Goal: Transaction & Acquisition: Purchase product/service

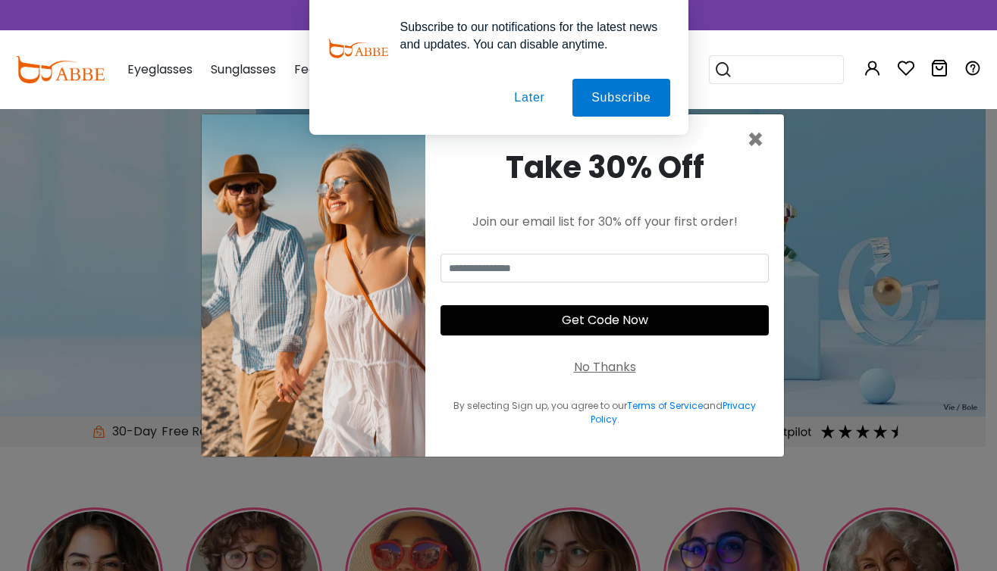
click at [528, 98] on button "Later" at bounding box center [529, 98] width 68 height 38
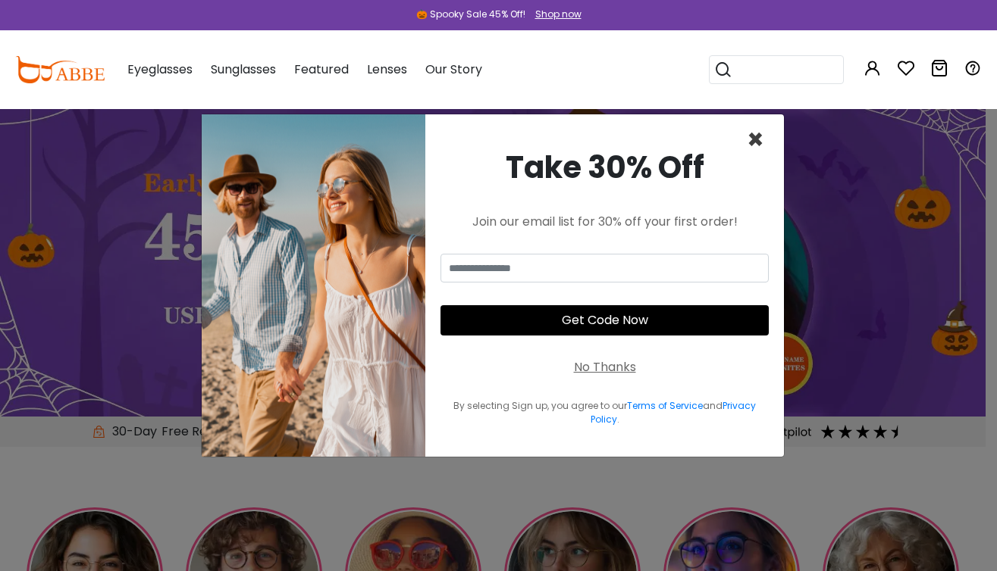
click at [751, 141] on span "×" at bounding box center [755, 140] width 17 height 39
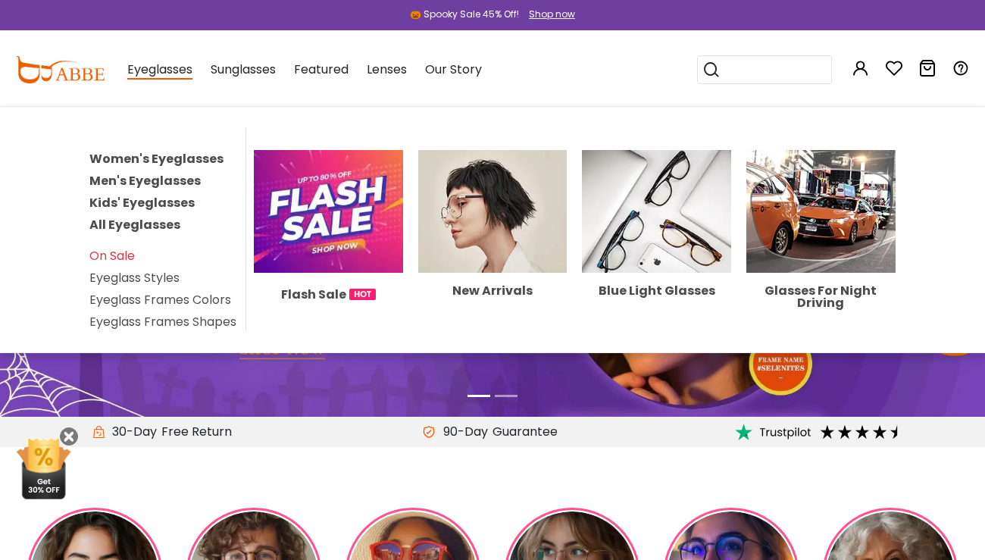
click at [106, 177] on link "Men's Eyeglasses" at bounding box center [144, 180] width 111 height 17
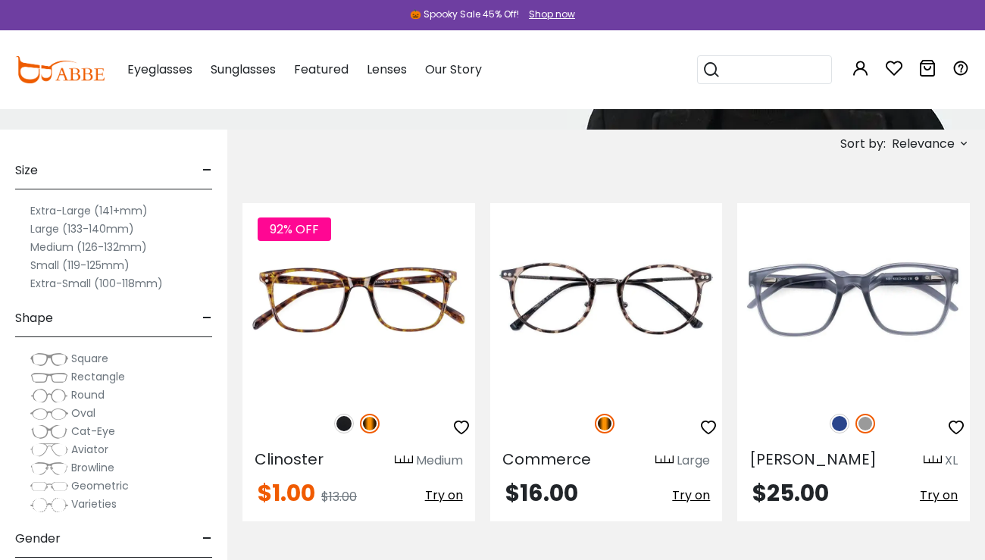
scroll to position [303, 0]
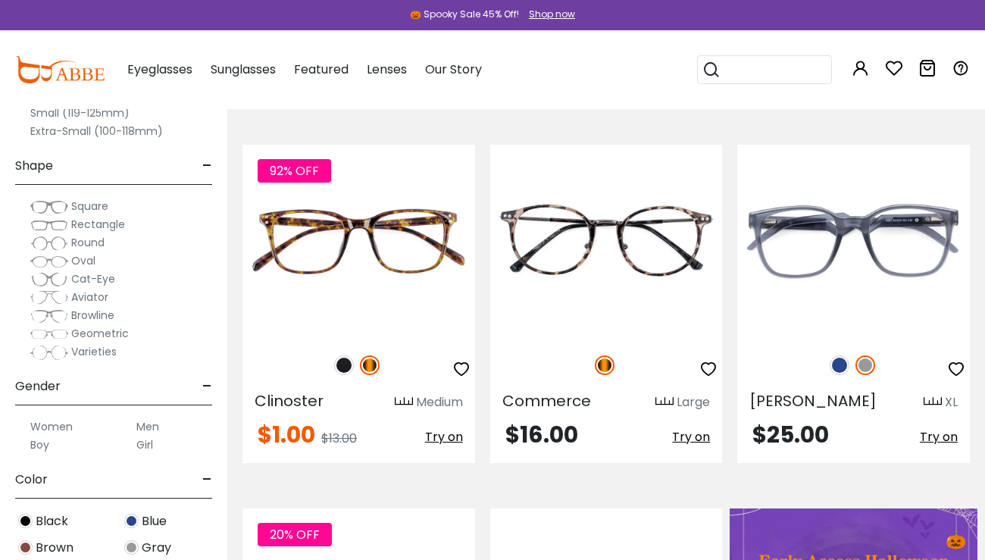
click at [74, 225] on span "Rectangle" at bounding box center [98, 224] width 54 height 15
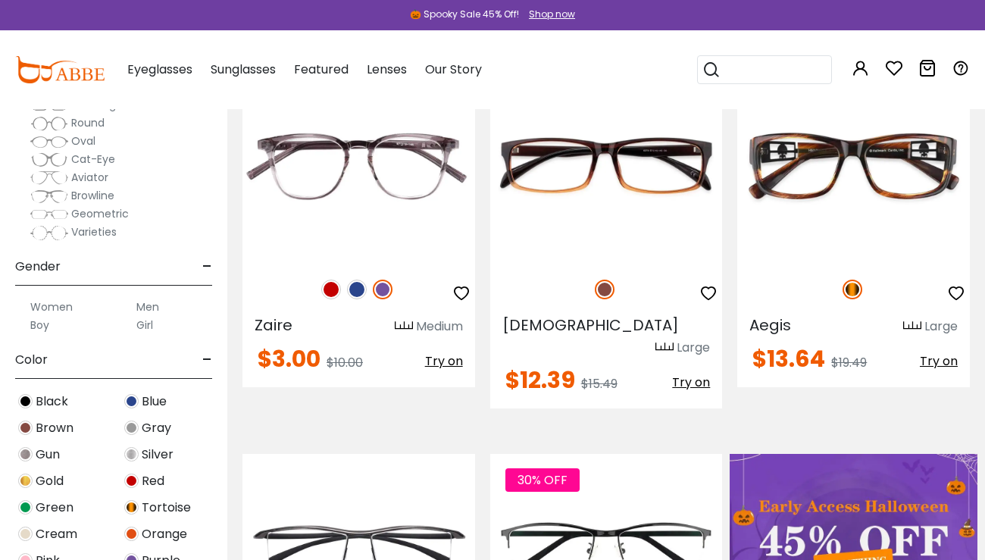
scroll to position [152, 0]
click at [40, 401] on span "Black" at bounding box center [52, 400] width 33 height 18
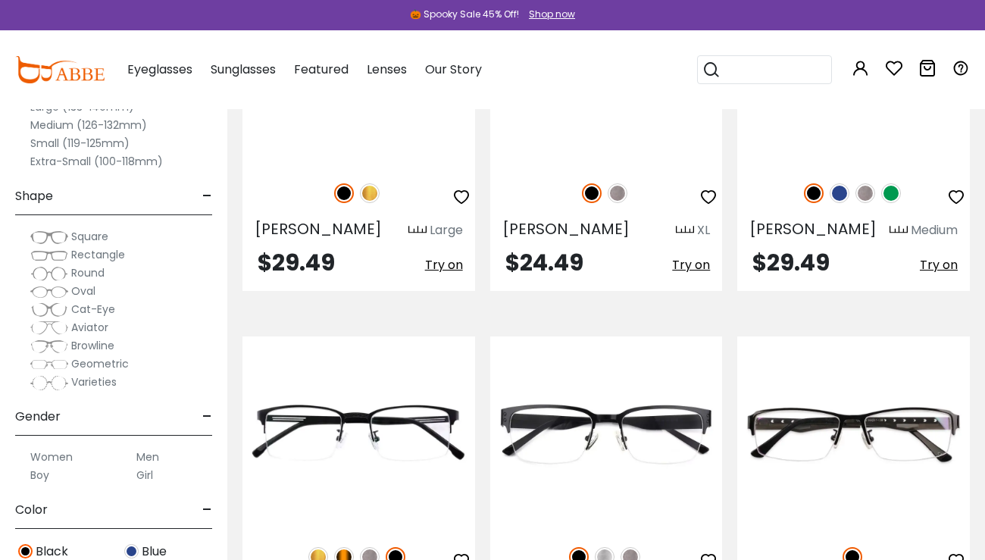
scroll to position [2425, 0]
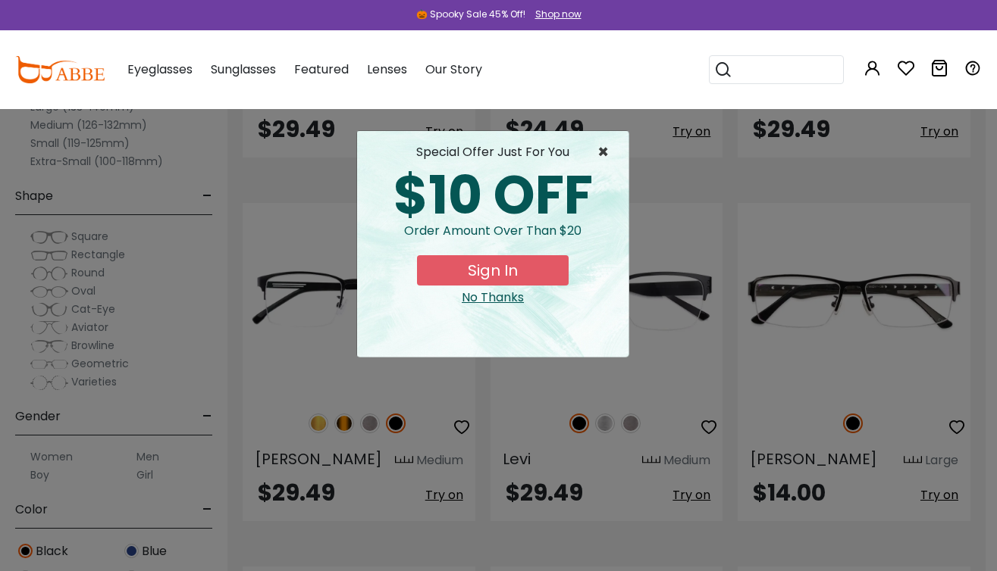
click at [608, 149] on span "×" at bounding box center [606, 152] width 19 height 18
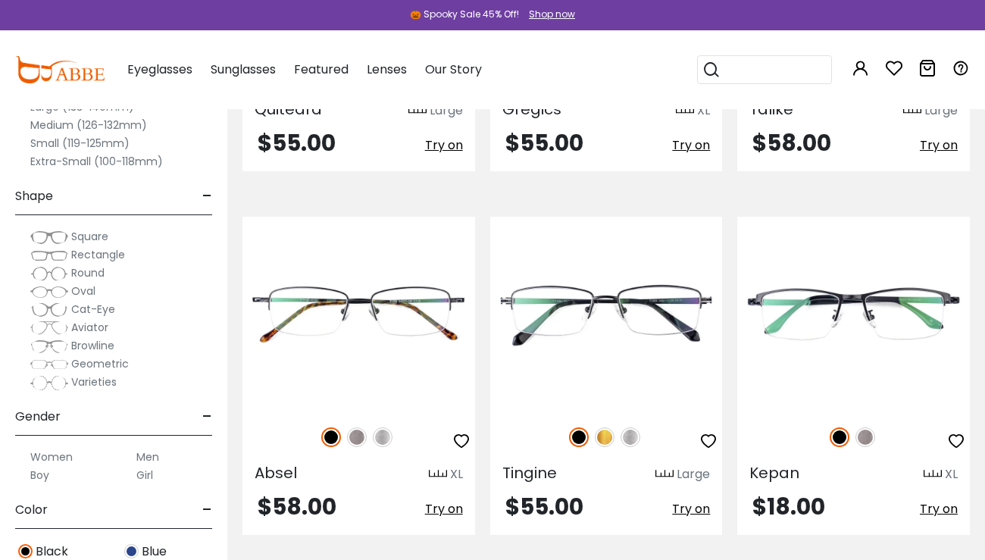
scroll to position [7419, 0]
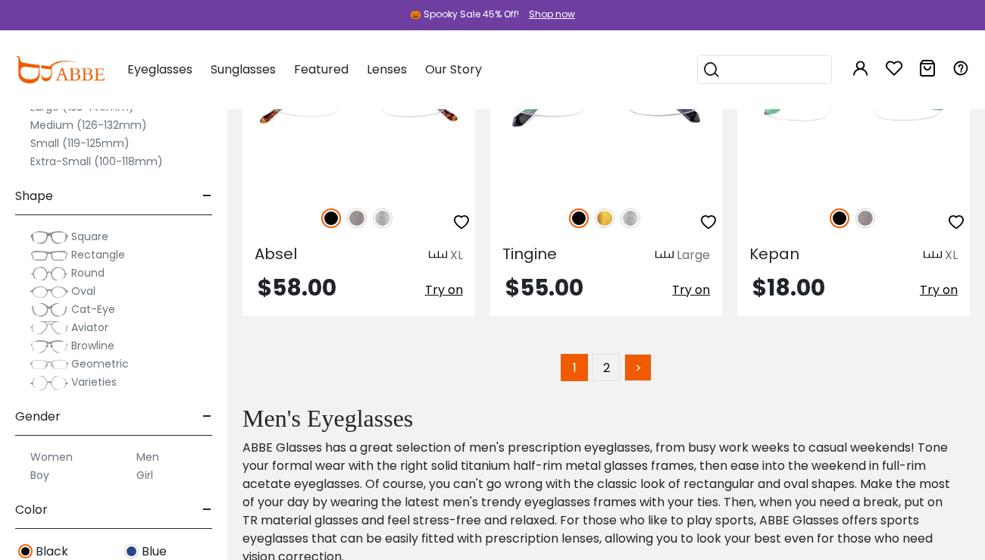
click at [637, 354] on link ">" at bounding box center [637, 367] width 27 height 27
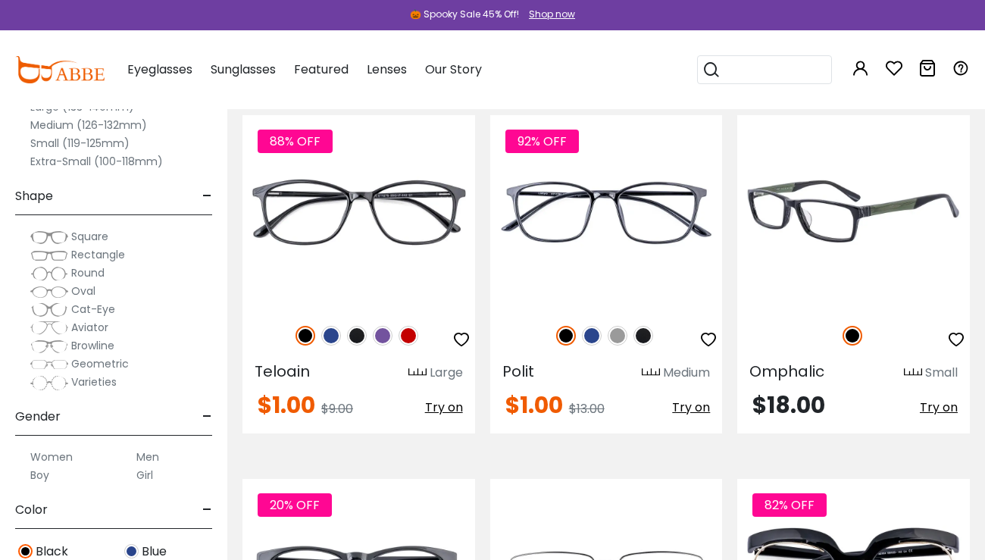
scroll to position [1061, 0]
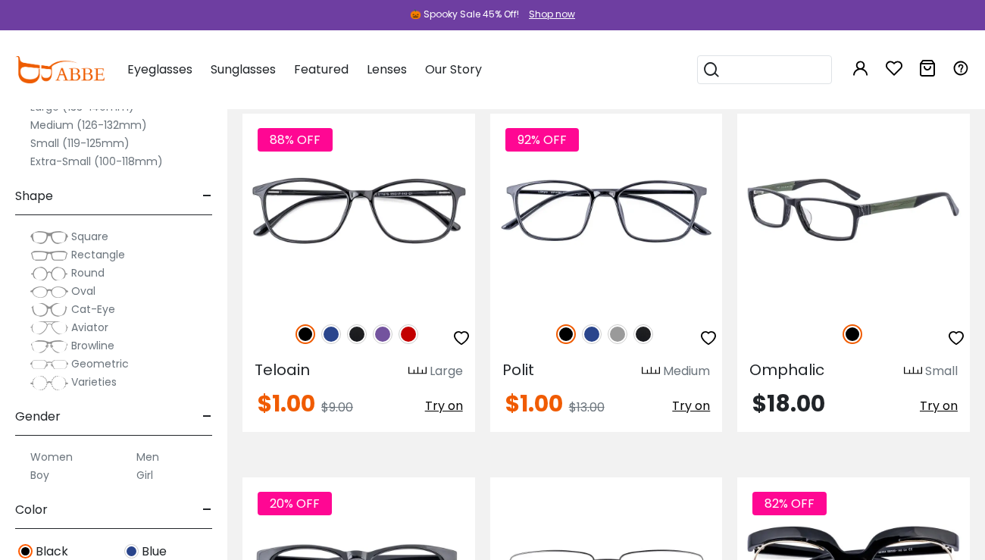
click at [925, 407] on span "Try on" at bounding box center [939, 405] width 38 height 17
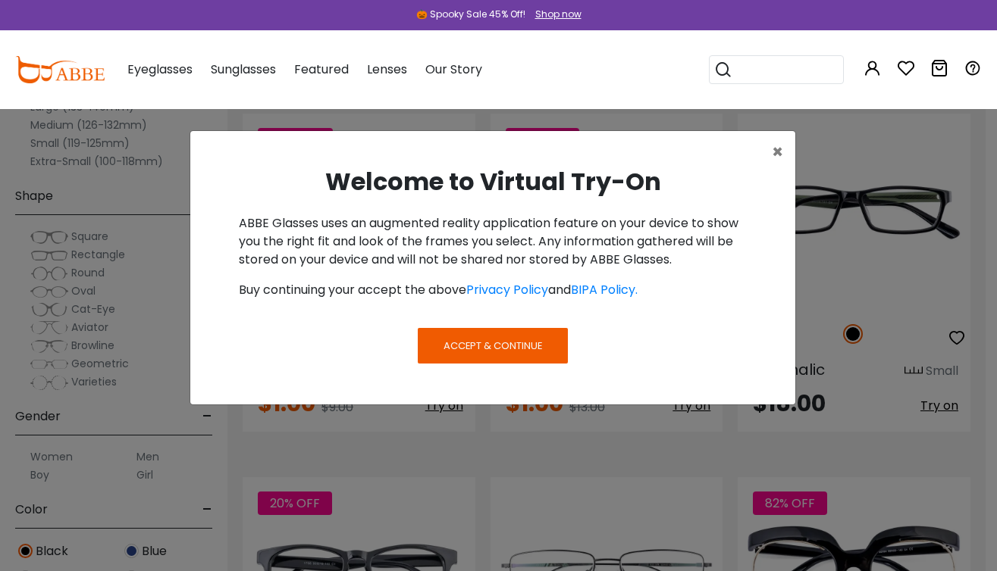
click at [523, 333] on button "Accept & Continue" at bounding box center [493, 345] width 150 height 35
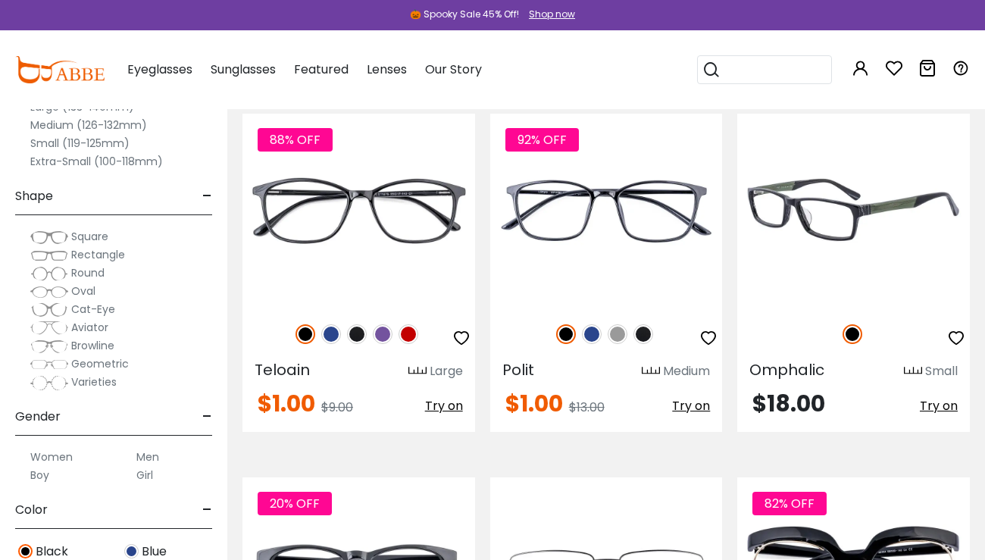
click at [939, 407] on span "Try on" at bounding box center [939, 405] width 38 height 17
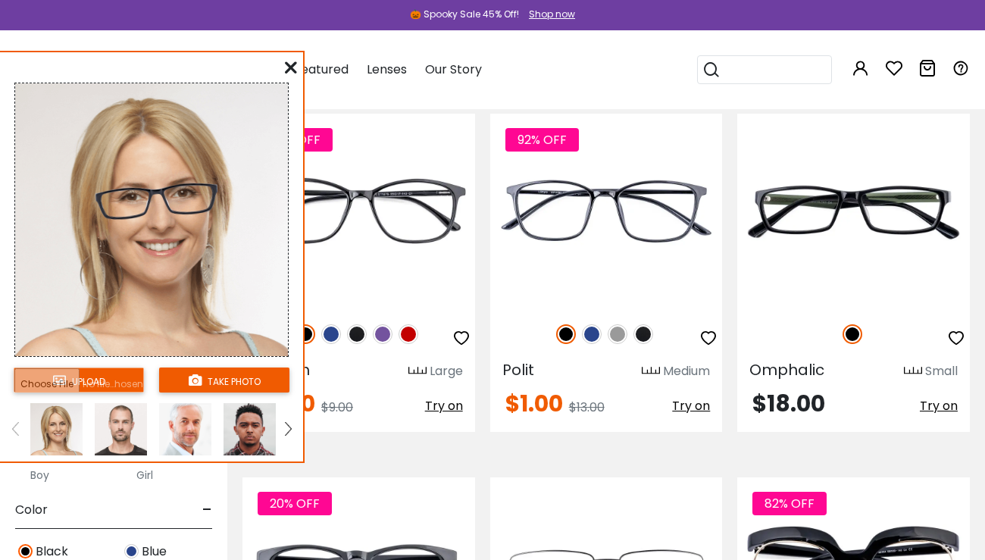
click at [284, 425] on link at bounding box center [288, 429] width 19 height 52
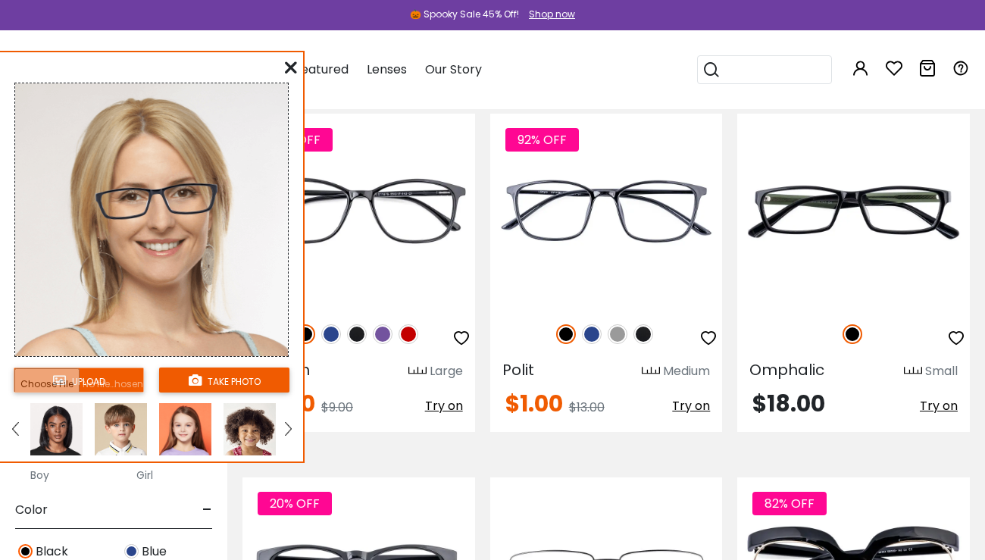
click at [284, 425] on link at bounding box center [288, 429] width 19 height 52
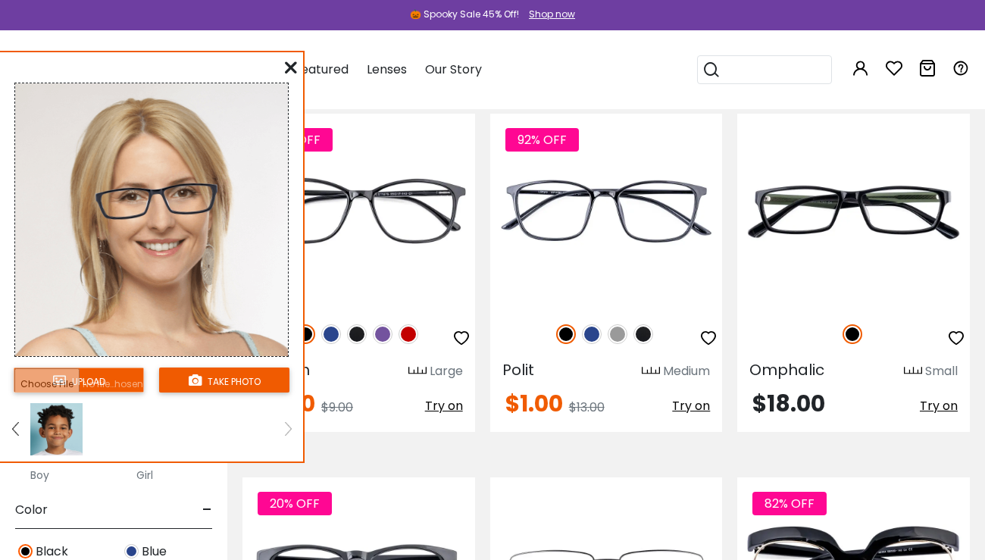
click at [13, 428] on img at bounding box center [15, 429] width 6 height 14
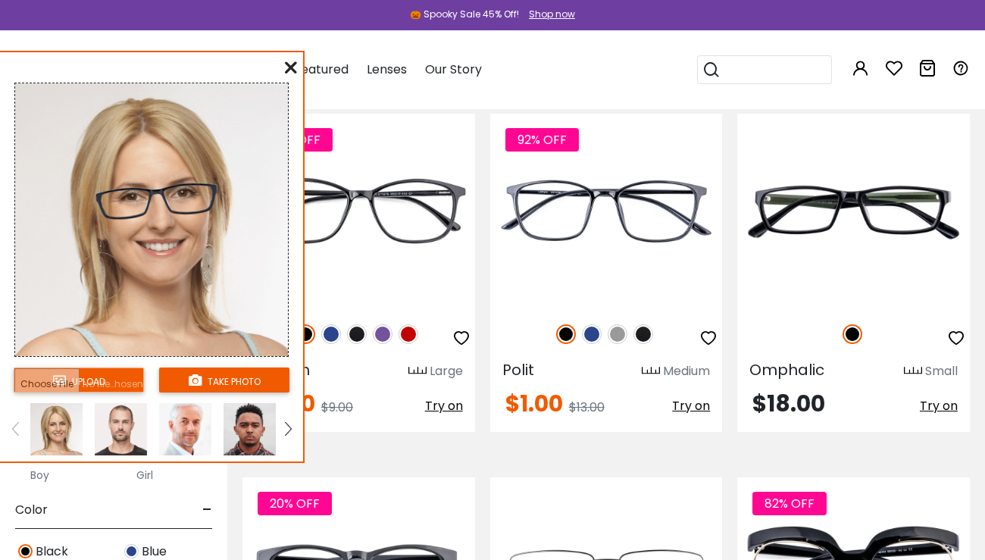
click at [243, 423] on img at bounding box center [250, 429] width 52 height 52
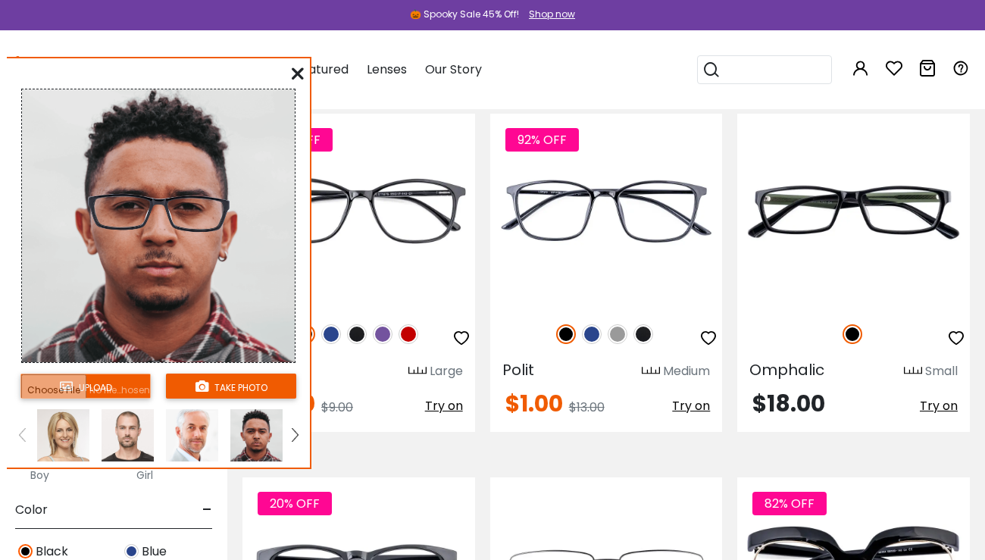
drag, startPoint x: 127, startPoint y: 198, endPoint x: 126, endPoint y: 207, distance: 9.2
click at [126, 207] on img at bounding box center [159, 214] width 158 height 82
click at [185, 431] on img at bounding box center [192, 435] width 52 height 52
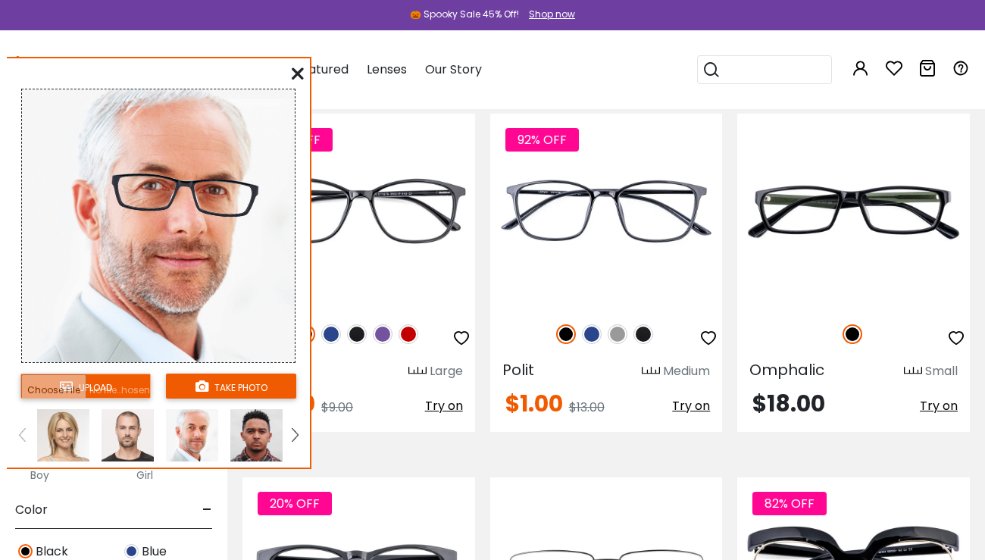
click at [300, 69] on icon at bounding box center [298, 73] width 12 height 12
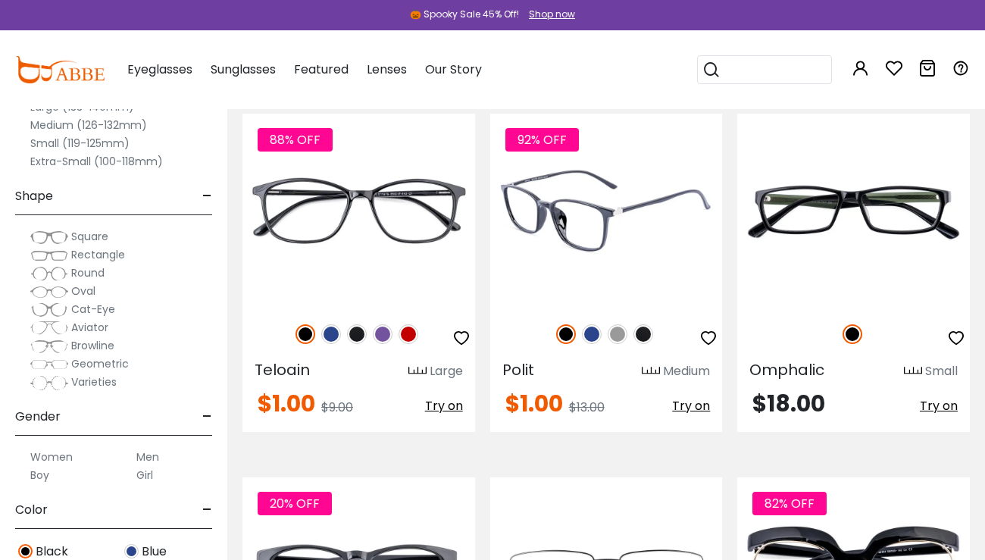
click at [693, 407] on span "Try on" at bounding box center [691, 405] width 38 height 17
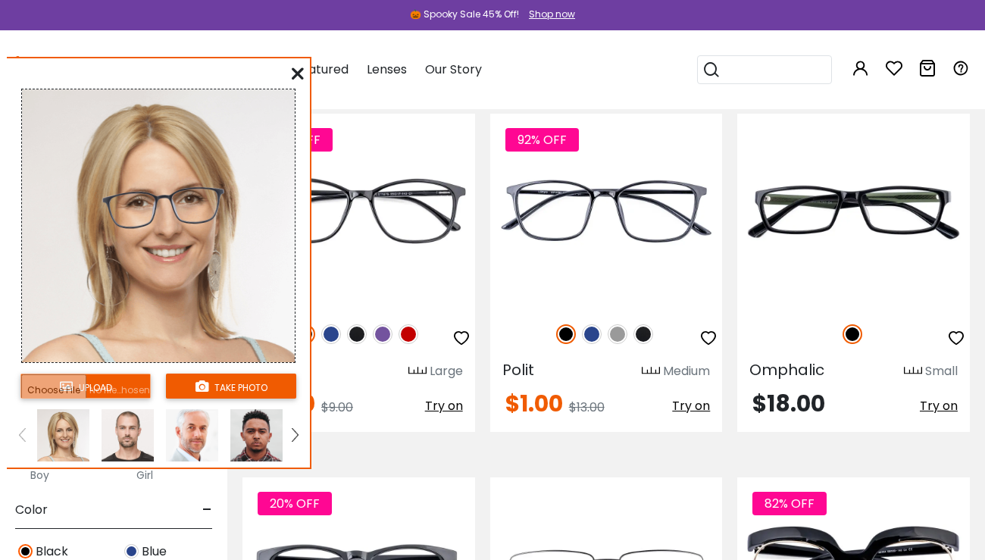
click at [124, 430] on img at bounding box center [128, 435] width 52 height 52
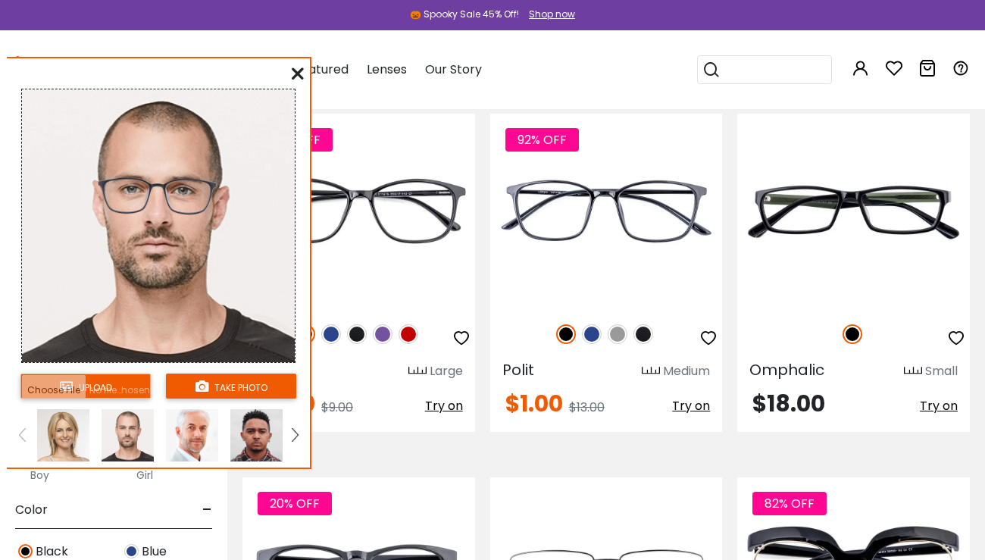
click at [299, 74] on icon at bounding box center [298, 73] width 12 height 12
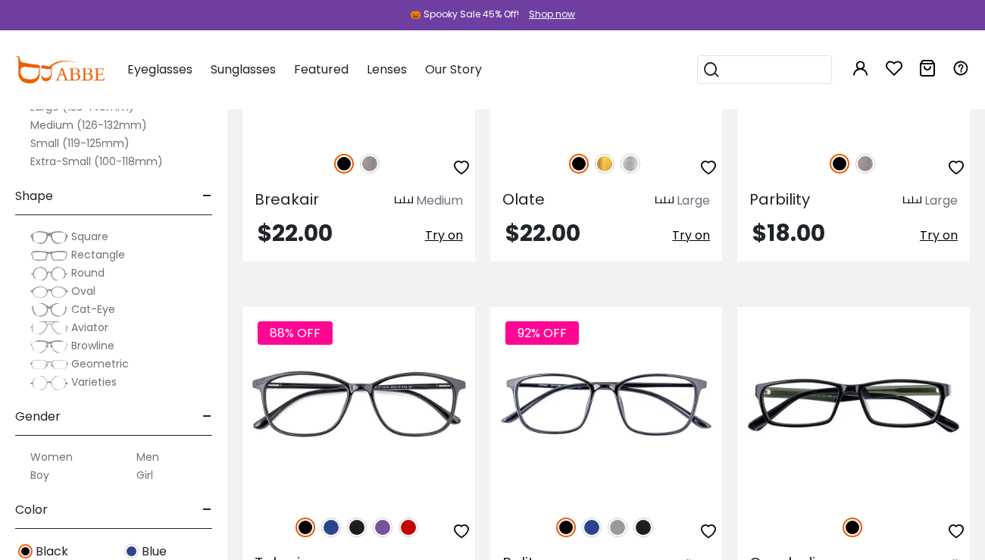
scroll to position [1137, 0]
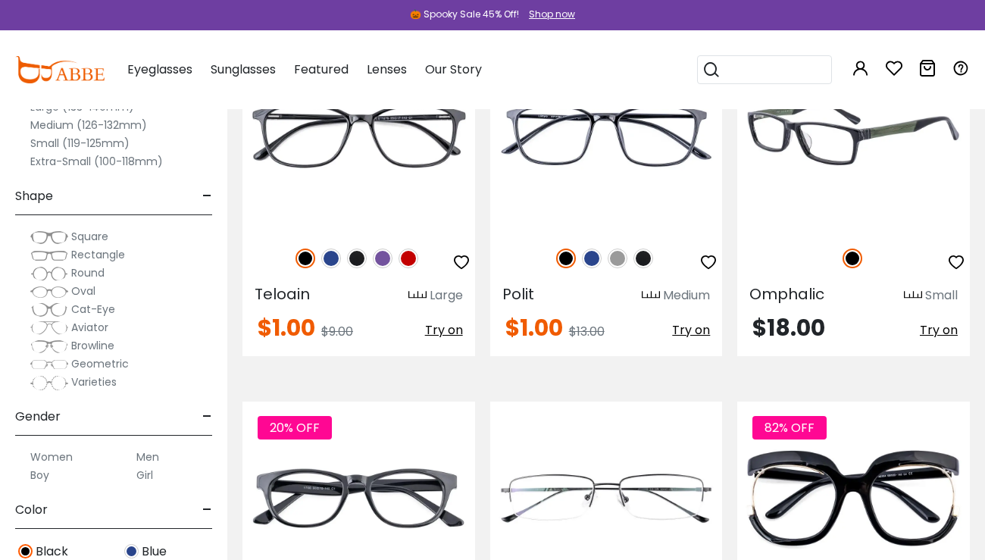
click at [803, 138] on img at bounding box center [853, 135] width 233 height 194
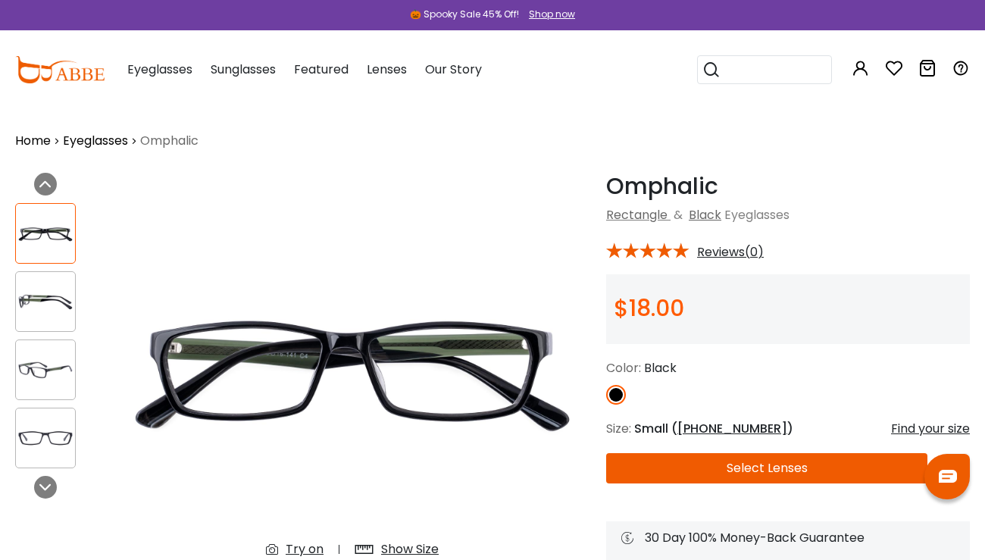
click at [46, 289] on img at bounding box center [45, 302] width 59 height 30
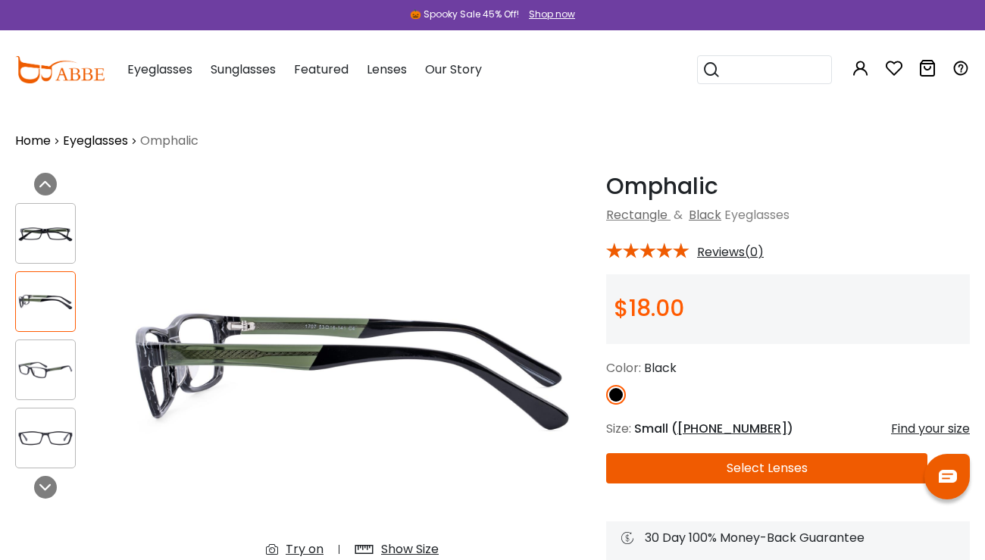
click at [48, 368] on img at bounding box center [45, 370] width 59 height 30
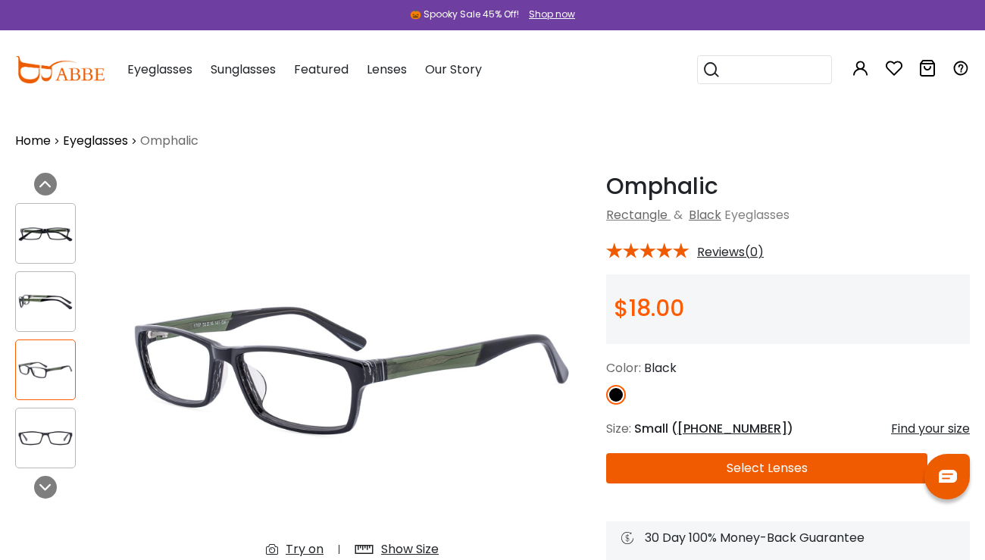
click at [37, 434] on img at bounding box center [45, 439] width 59 height 30
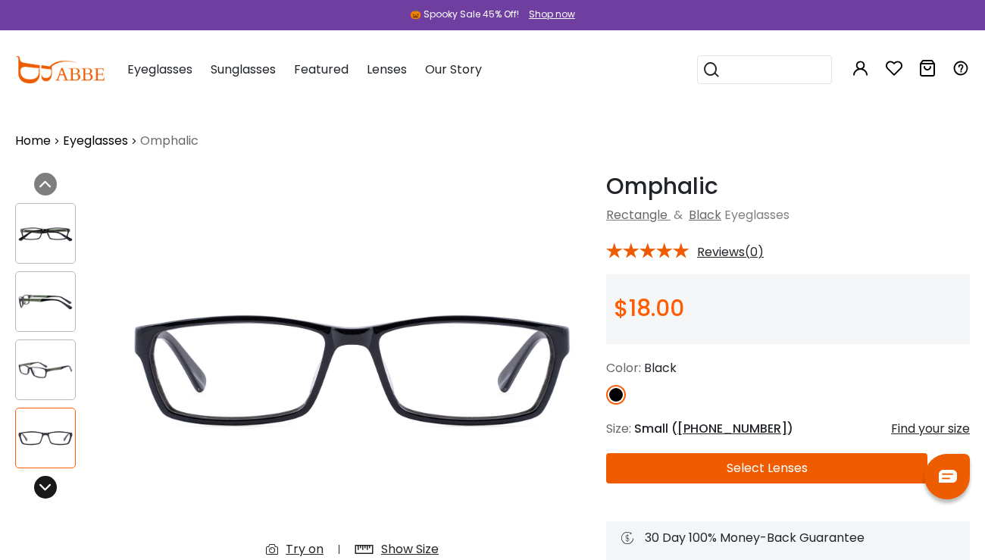
click at [49, 486] on icon at bounding box center [45, 487] width 12 height 12
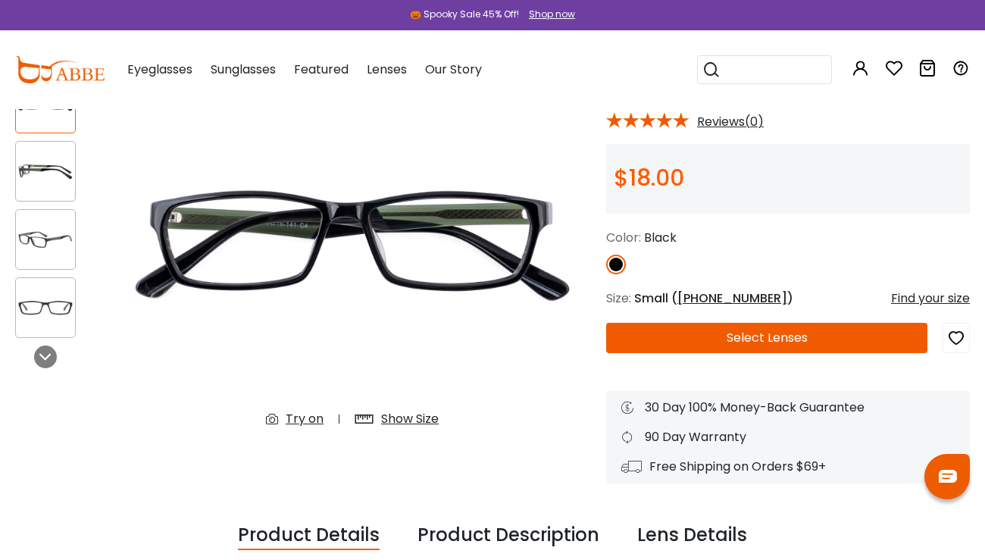
scroll to position [152, 0]
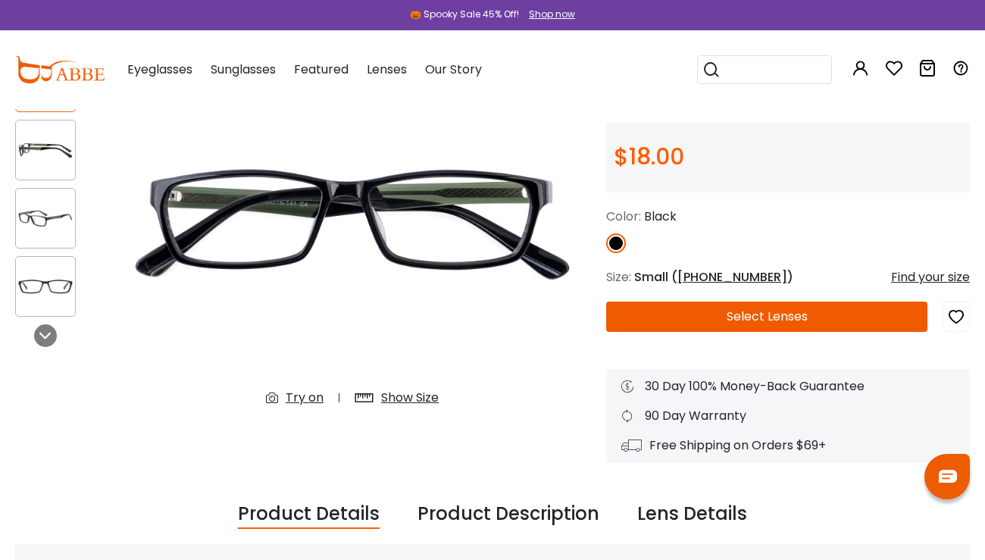
click at [415, 399] on div "Show Size" at bounding box center [410, 398] width 58 height 18
